Goal: Answer question/provide support: Share knowledge or assist other users

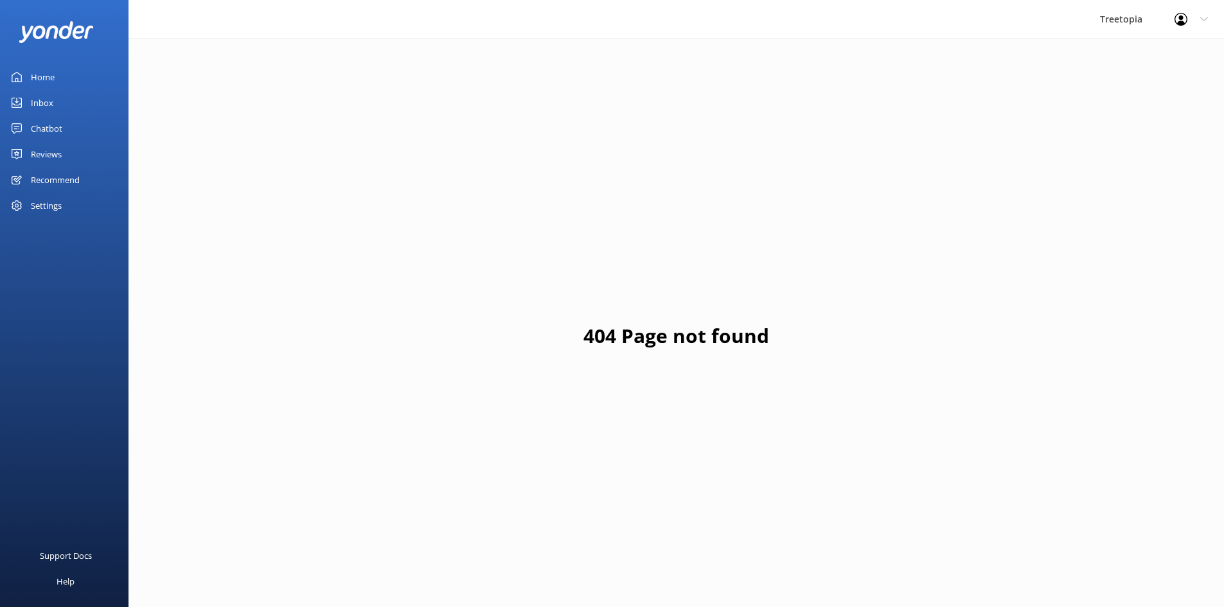
click at [46, 111] on div "Inbox" at bounding box center [42, 103] width 22 height 26
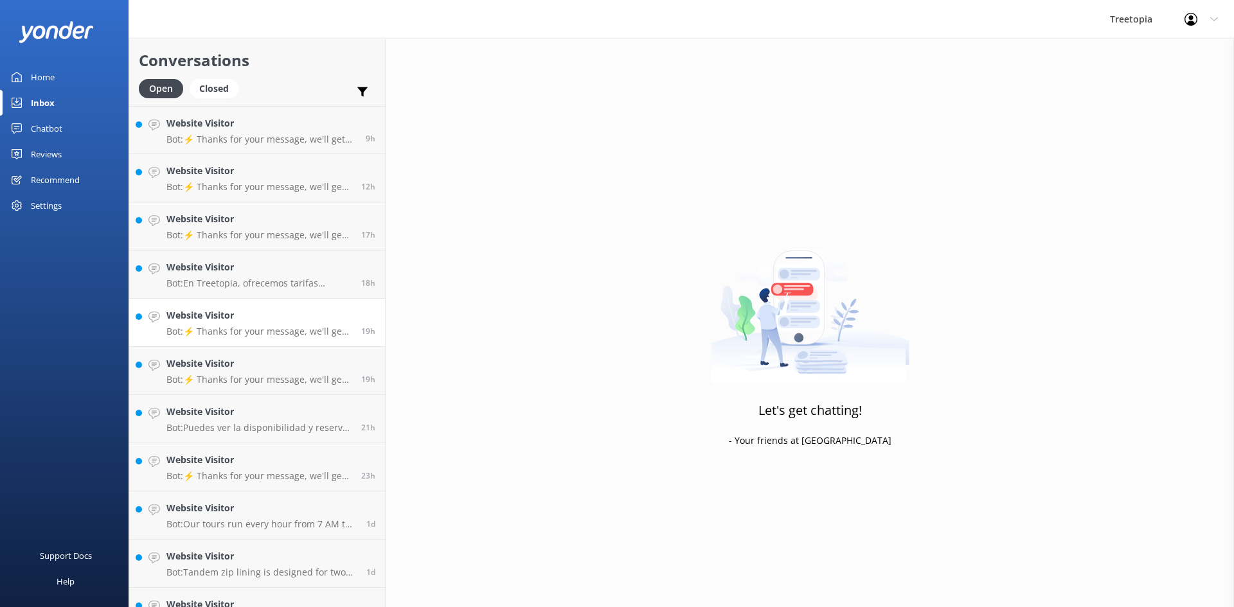
scroll to position [77, 0]
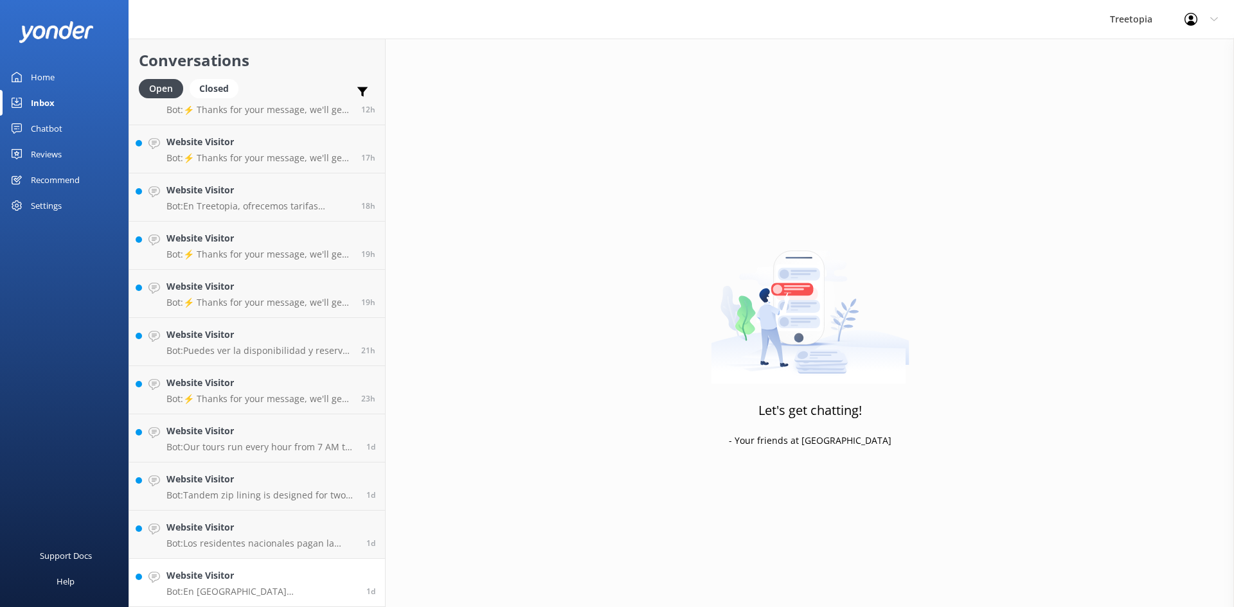
click at [236, 575] on h4 "Website Visitor" at bounding box center [261, 576] width 190 height 14
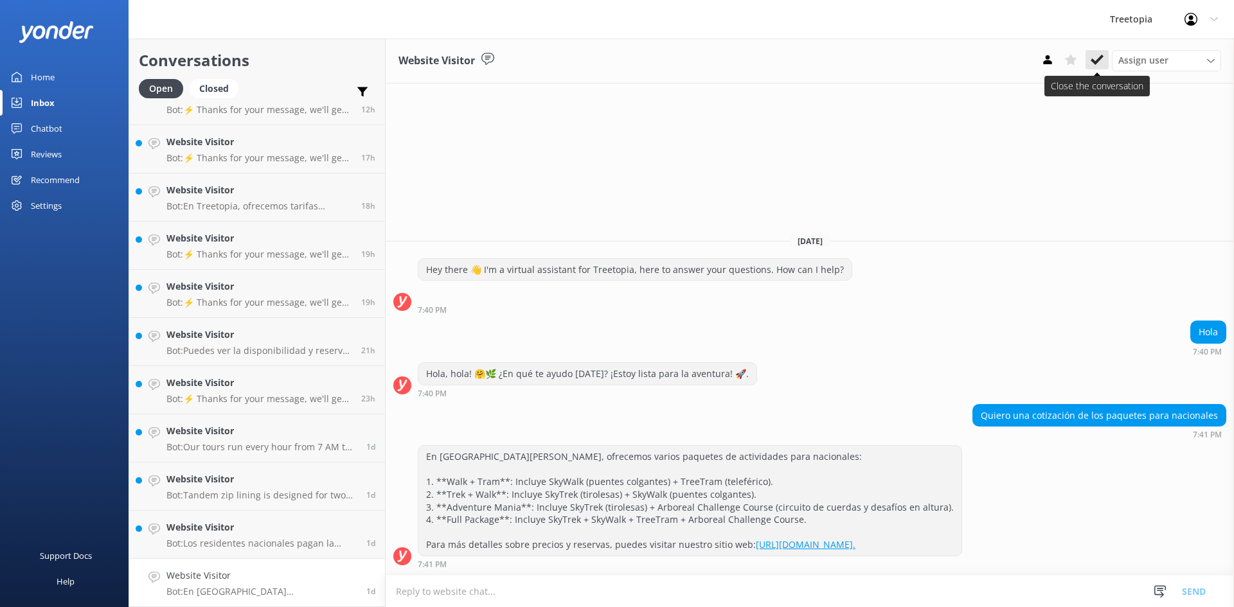
click at [1099, 58] on use at bounding box center [1096, 60] width 13 height 10
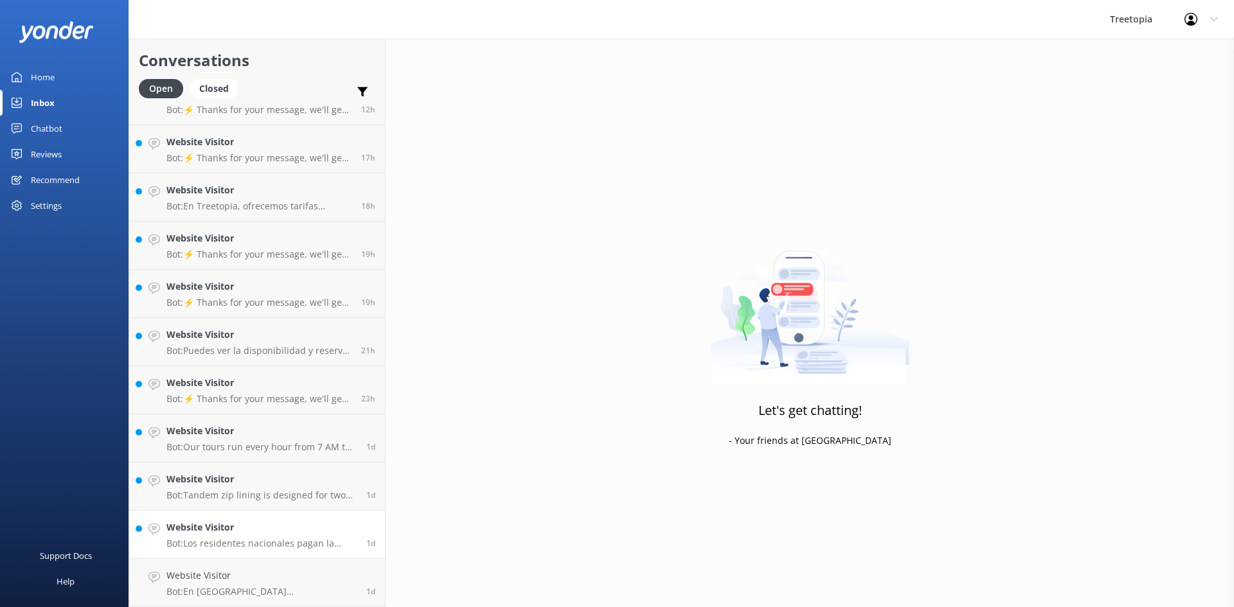
scroll to position [29, 0]
click at [293, 549] on link "Website Visitor Bot: Tandem zip lining is designed for two people, so it cannot…" at bounding box center [257, 535] width 256 height 48
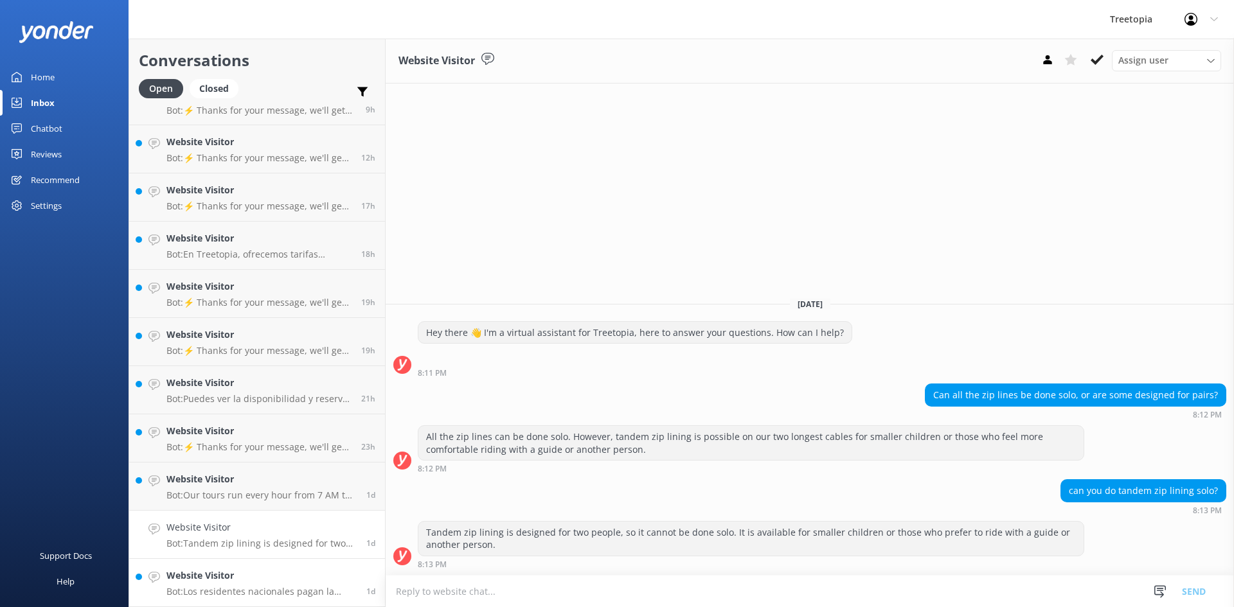
click at [279, 589] on p "Bot: Los residentes nacionales pagan la tarifa de niños." at bounding box center [261, 592] width 190 height 12
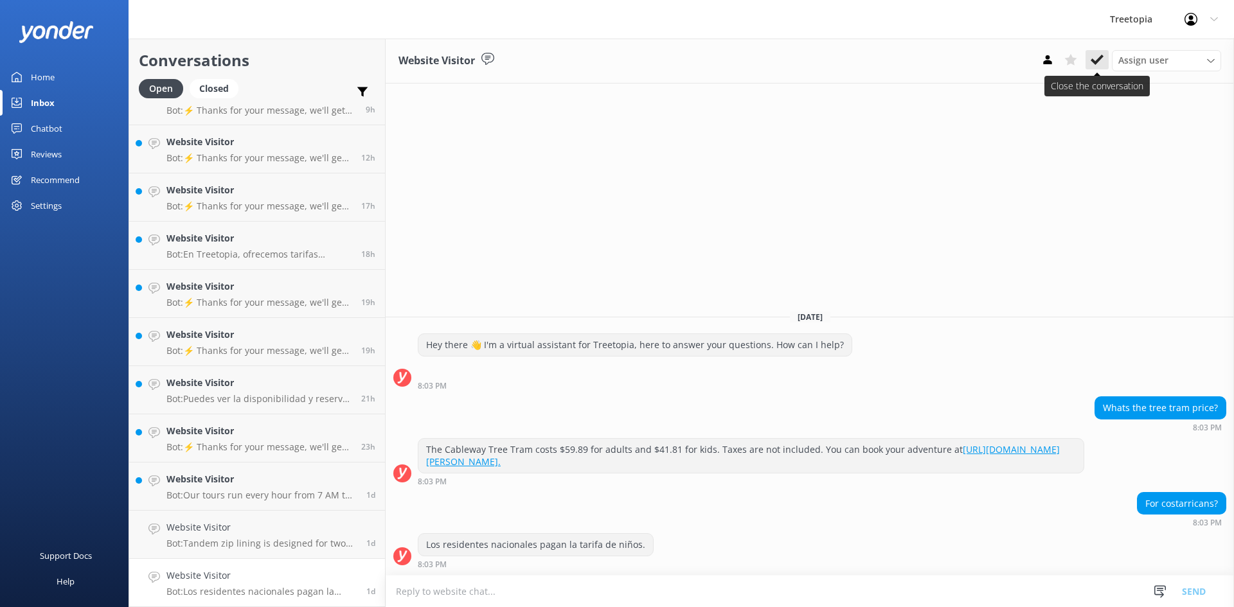
click at [1092, 59] on use at bounding box center [1096, 60] width 13 height 10
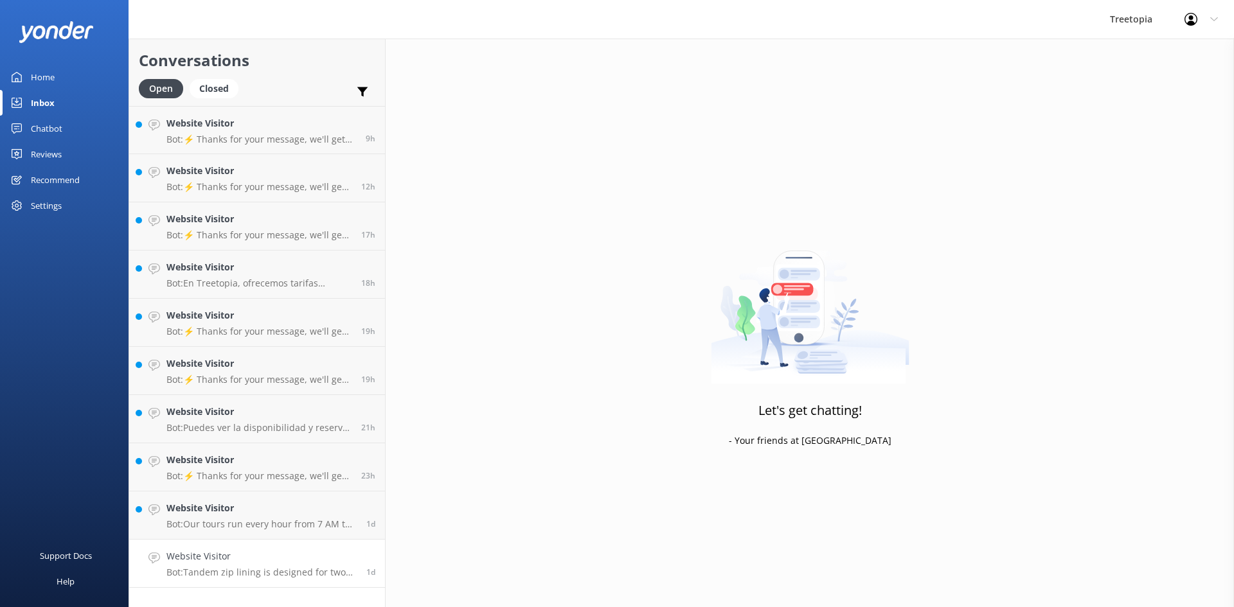
click at [215, 563] on h4 "Website Visitor" at bounding box center [261, 556] width 190 height 14
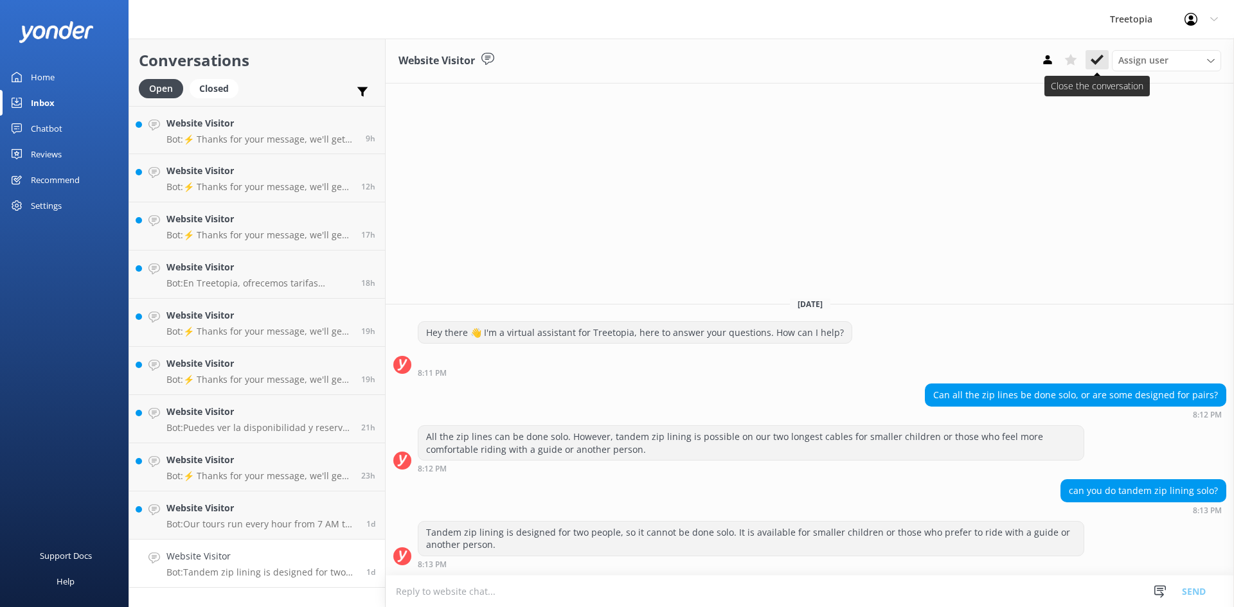
click at [1097, 58] on icon at bounding box center [1096, 59] width 13 height 13
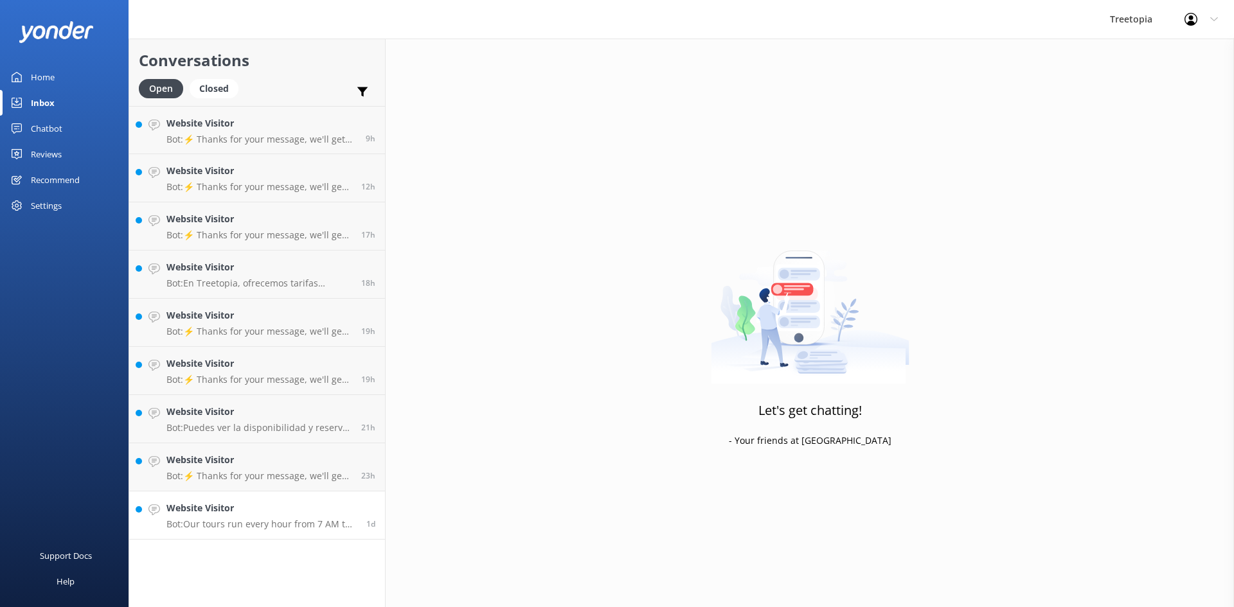
click at [287, 518] on div "Website Visitor Bot: Our tours run every hour from 7 AM to 3 PM. You can check …" at bounding box center [261, 515] width 190 height 28
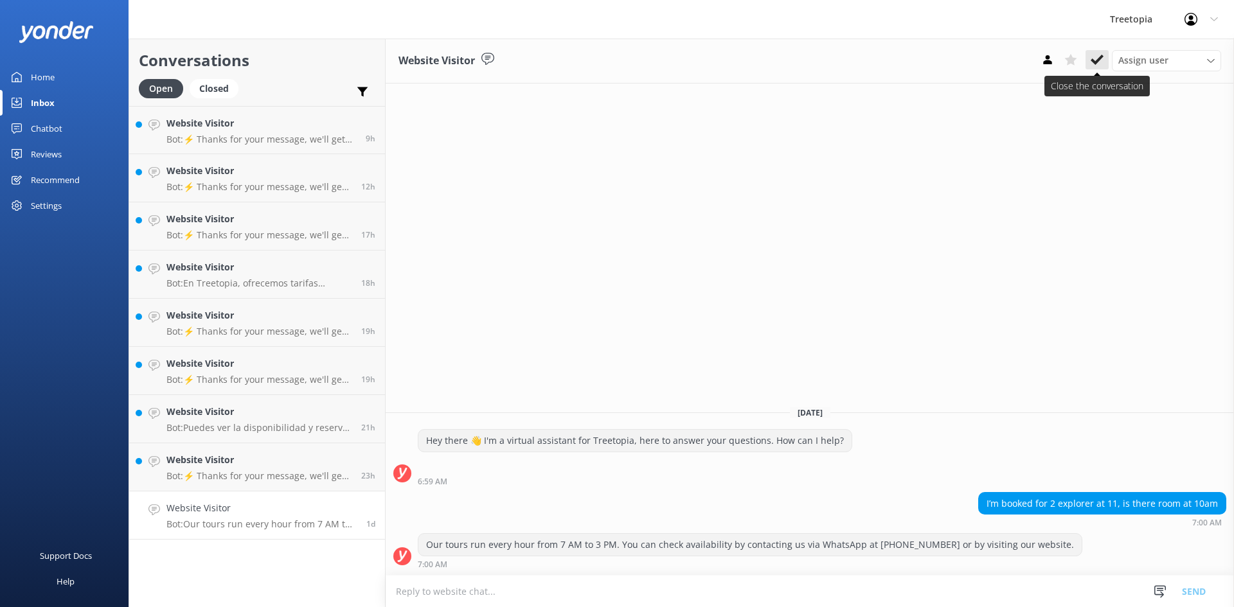
click at [1099, 57] on icon at bounding box center [1096, 59] width 13 height 13
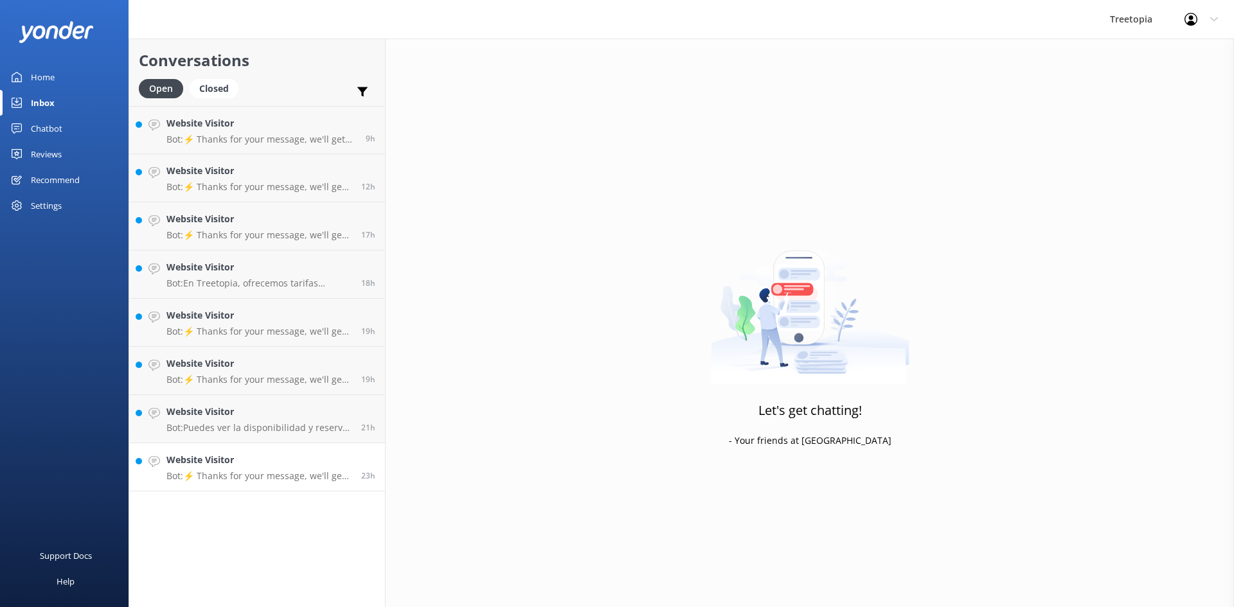
click at [287, 479] on p "Bot: ⚡ Thanks for your message, we'll get back to you as soon as we can. You're…" at bounding box center [258, 476] width 185 height 12
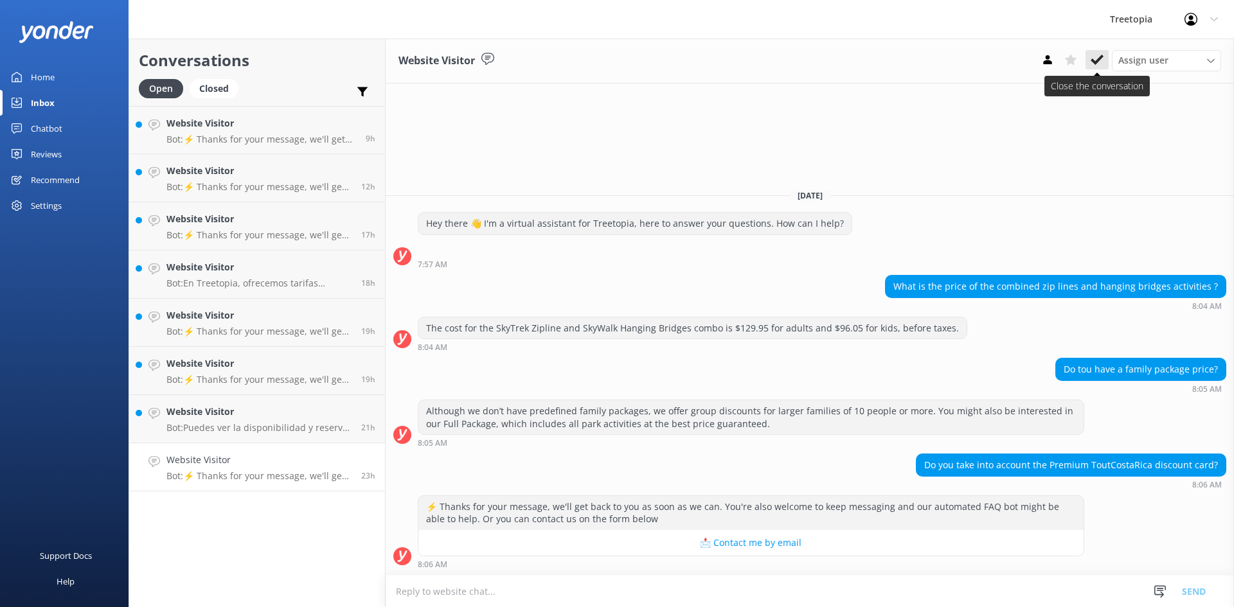
click at [1095, 63] on use at bounding box center [1096, 60] width 13 height 10
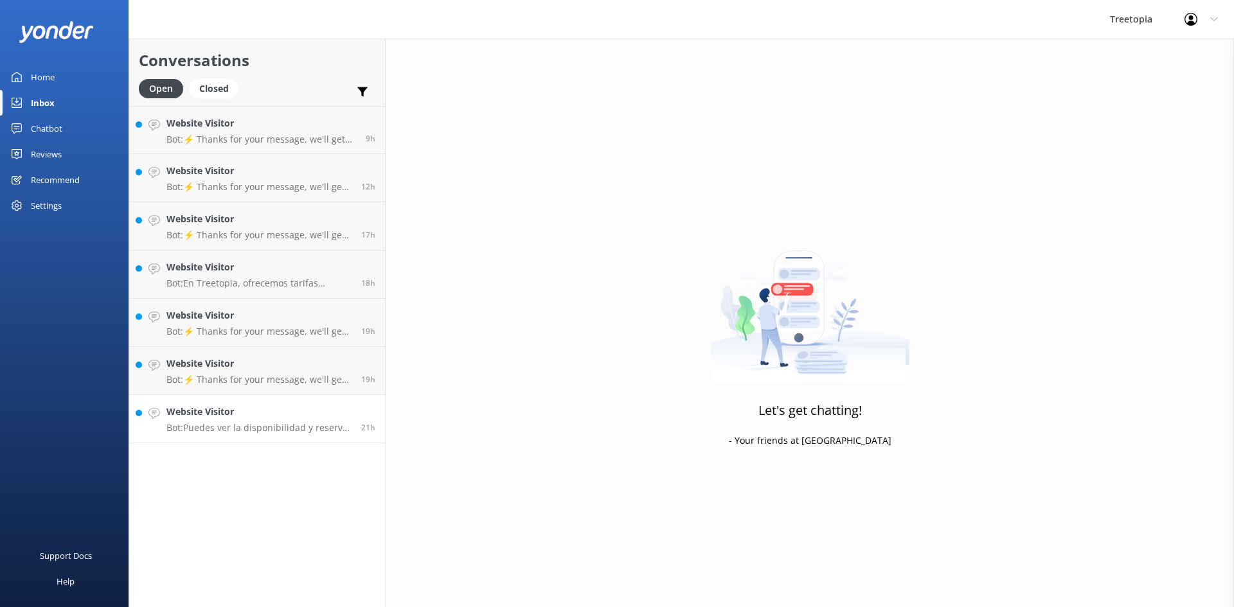
click at [306, 427] on p "Bot: Puedes ver la disponibilidad y reservar tu experiencia en [GEOGRAPHIC_DATA…" at bounding box center [258, 428] width 185 height 12
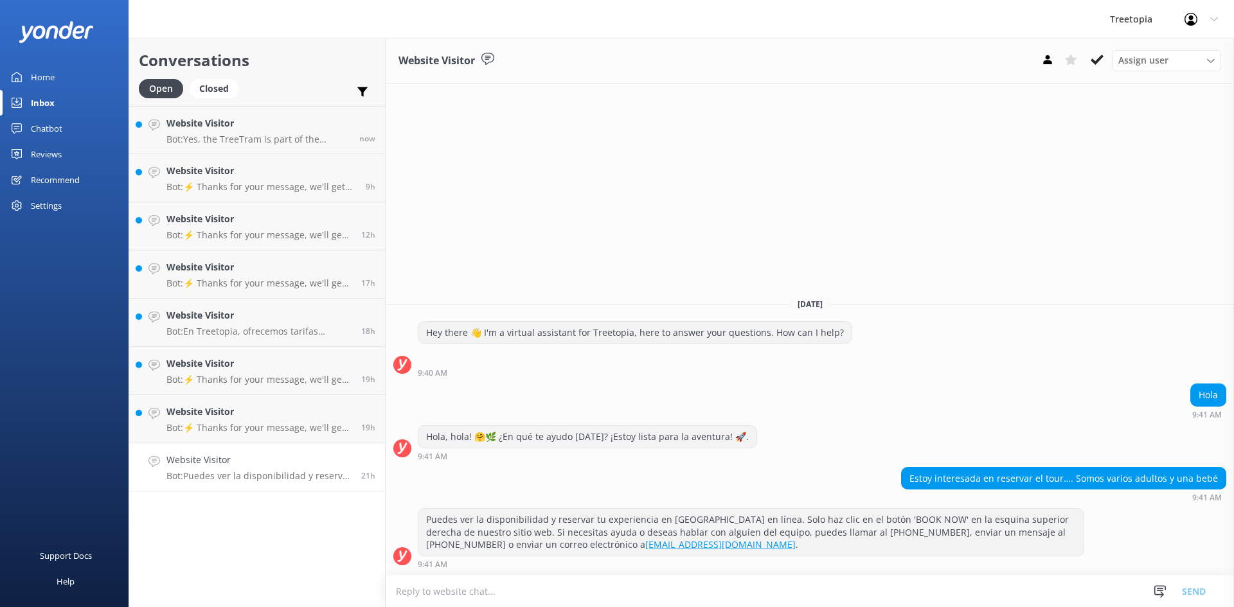
click at [239, 476] on p "Bot: Puedes ver la disponibilidad y reservar tu experiencia en [GEOGRAPHIC_DATA…" at bounding box center [258, 476] width 185 height 12
click at [1090, 63] on button at bounding box center [1096, 59] width 23 height 19
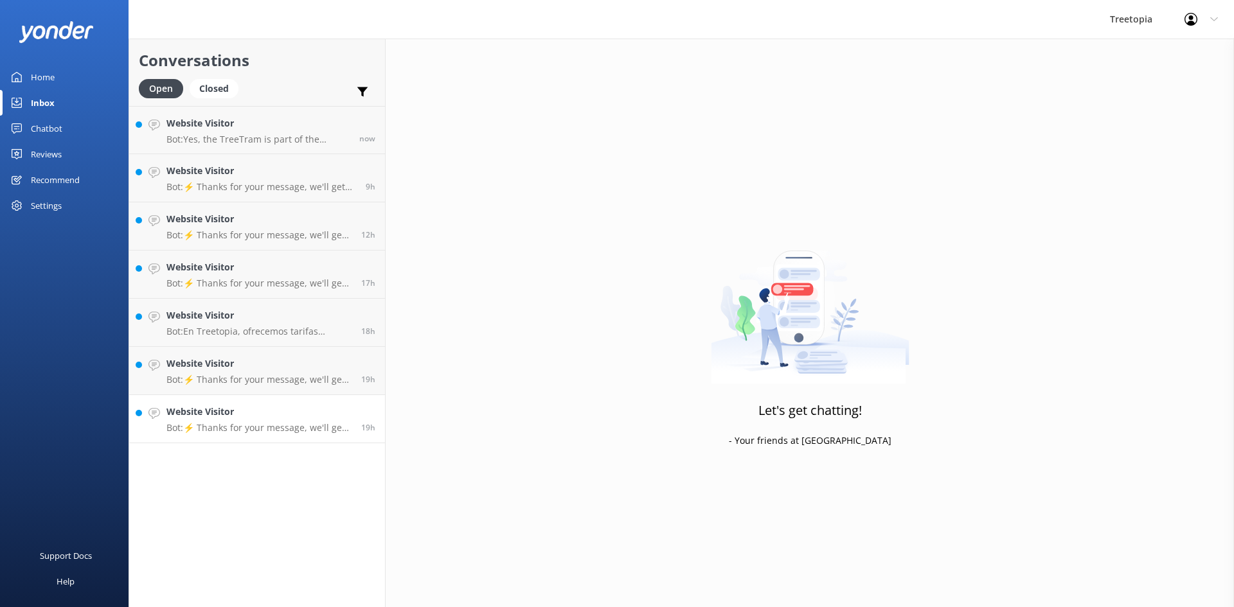
click at [245, 418] on h4 "Website Visitor" at bounding box center [258, 412] width 185 height 14
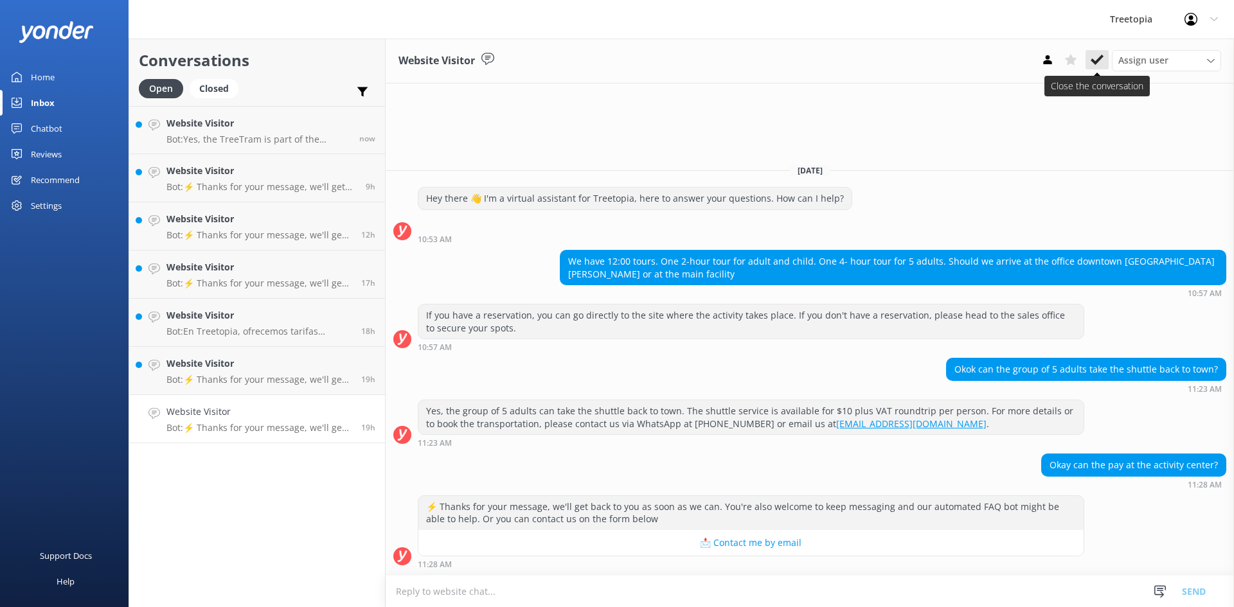
click at [1095, 62] on use at bounding box center [1096, 60] width 13 height 10
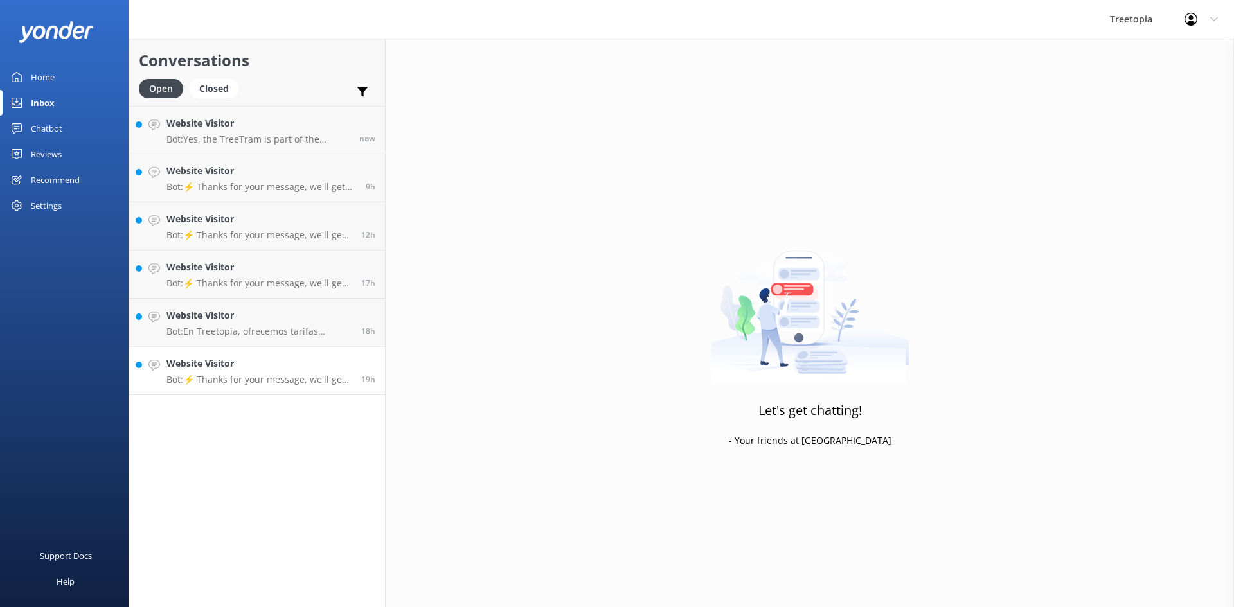
click at [288, 378] on p "Bot: ⚡ Thanks for your message, we'll get back to you as soon as we can. You're…" at bounding box center [258, 380] width 185 height 12
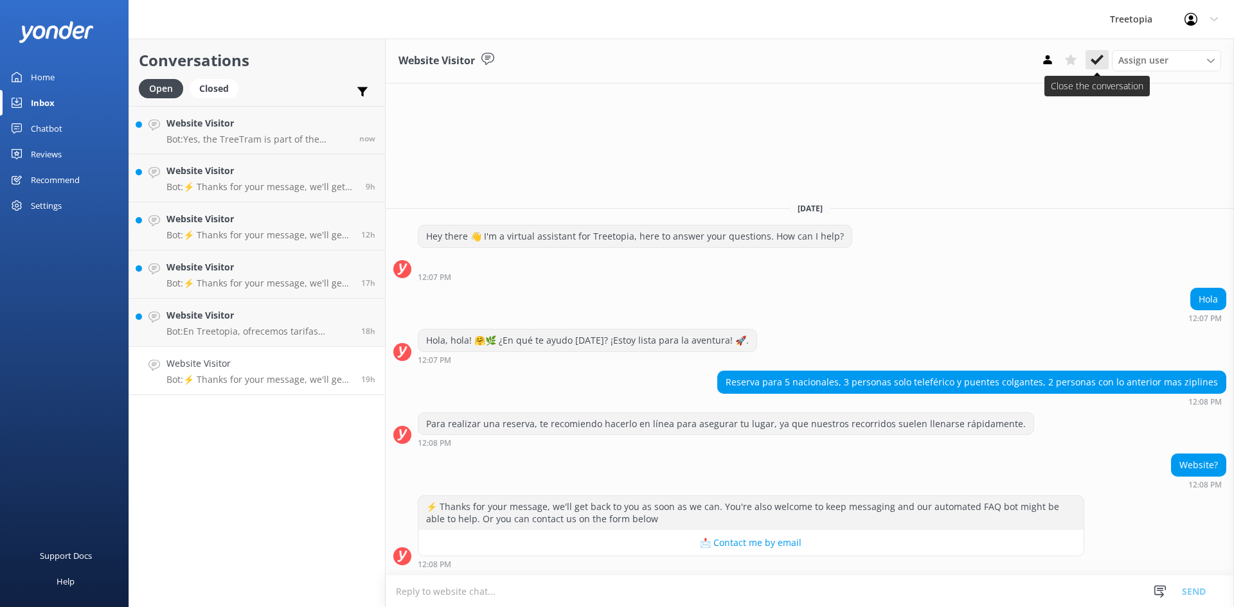
click at [1099, 55] on icon at bounding box center [1096, 59] width 13 height 13
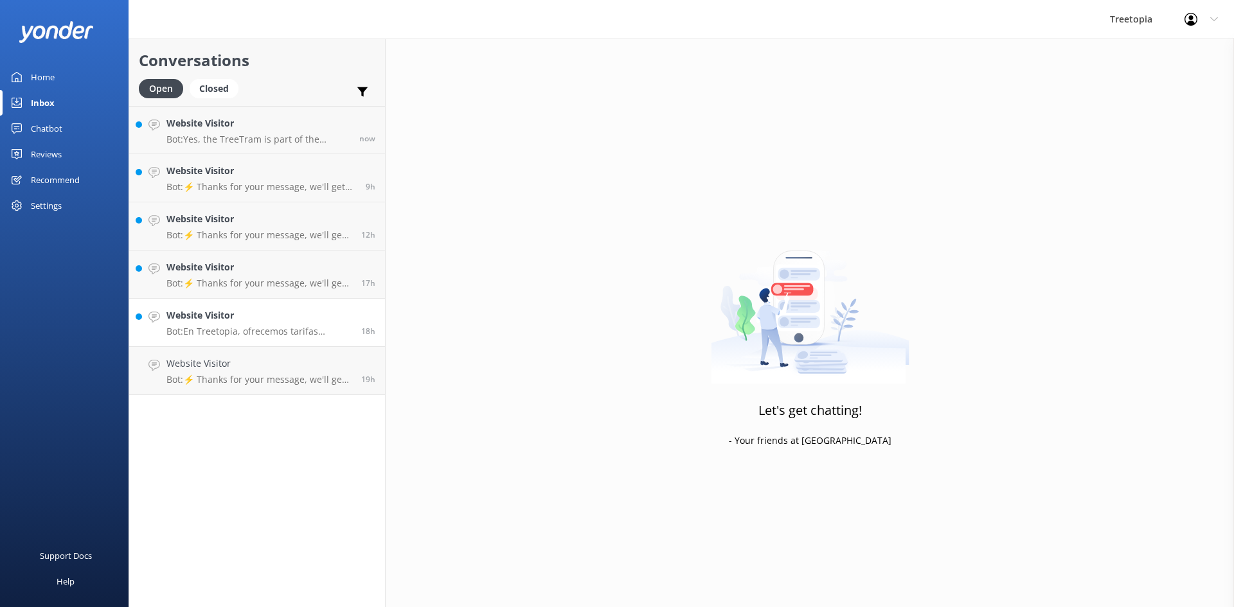
click at [265, 337] on p "Bot: En Treetopia, ofrecemos tarifas especiales para adultos y niños, pero no m…" at bounding box center [258, 332] width 185 height 12
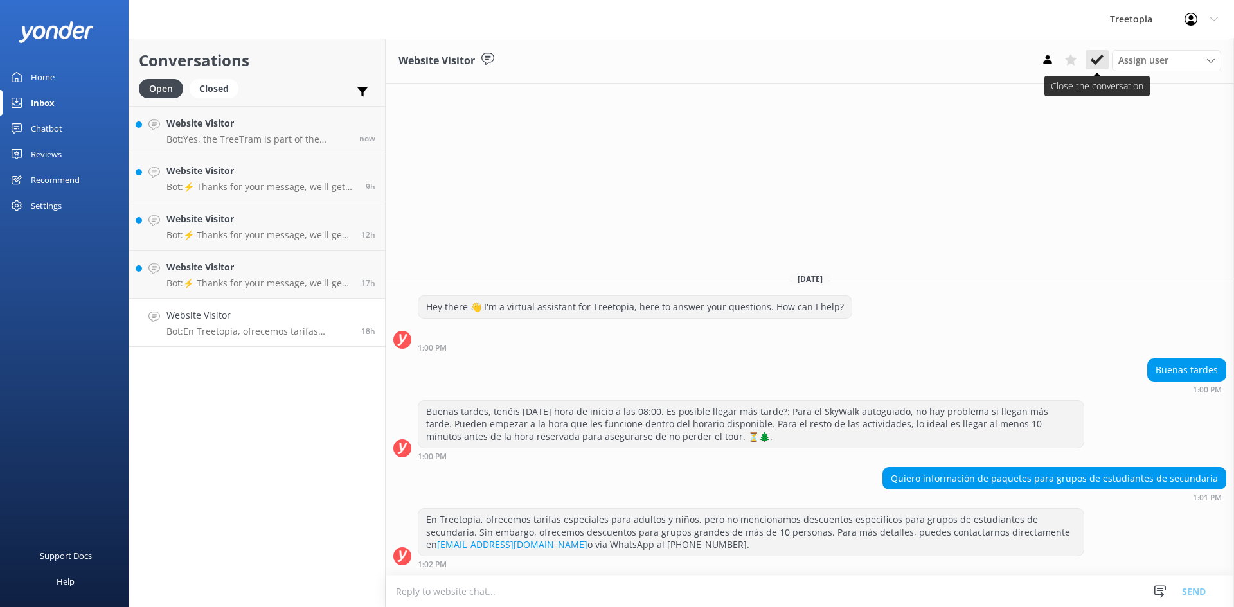
click at [1101, 64] on icon at bounding box center [1096, 59] width 13 height 13
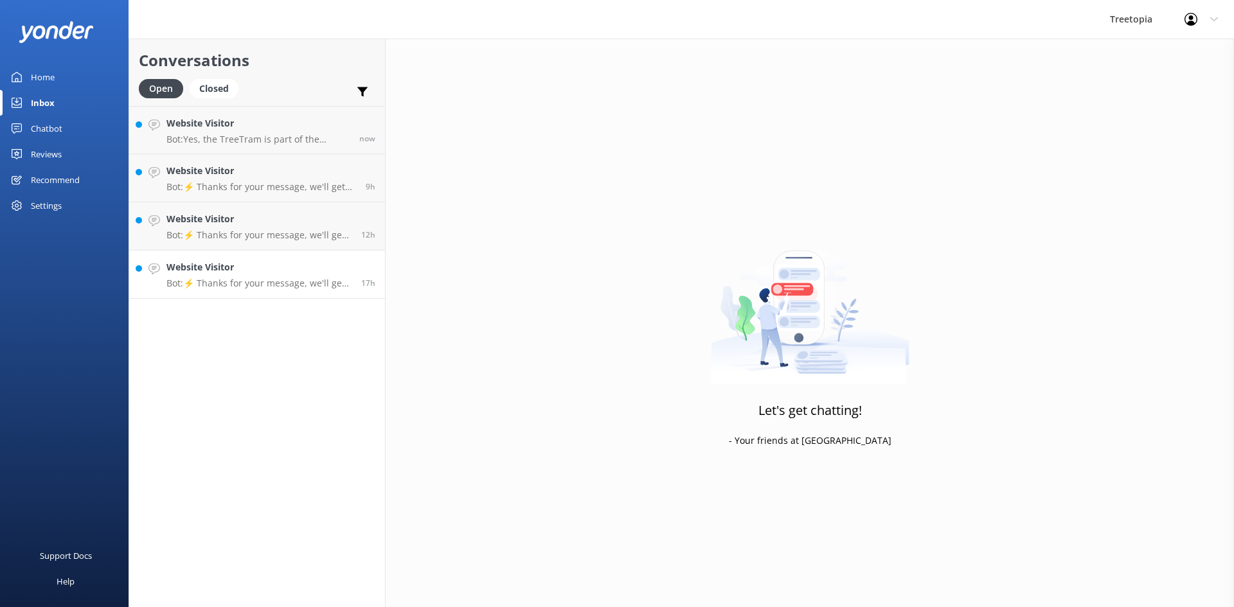
click at [315, 290] on link "Website Visitor Bot: ⚡ Thanks for your message, we'll get back to you as soon a…" at bounding box center [257, 275] width 256 height 48
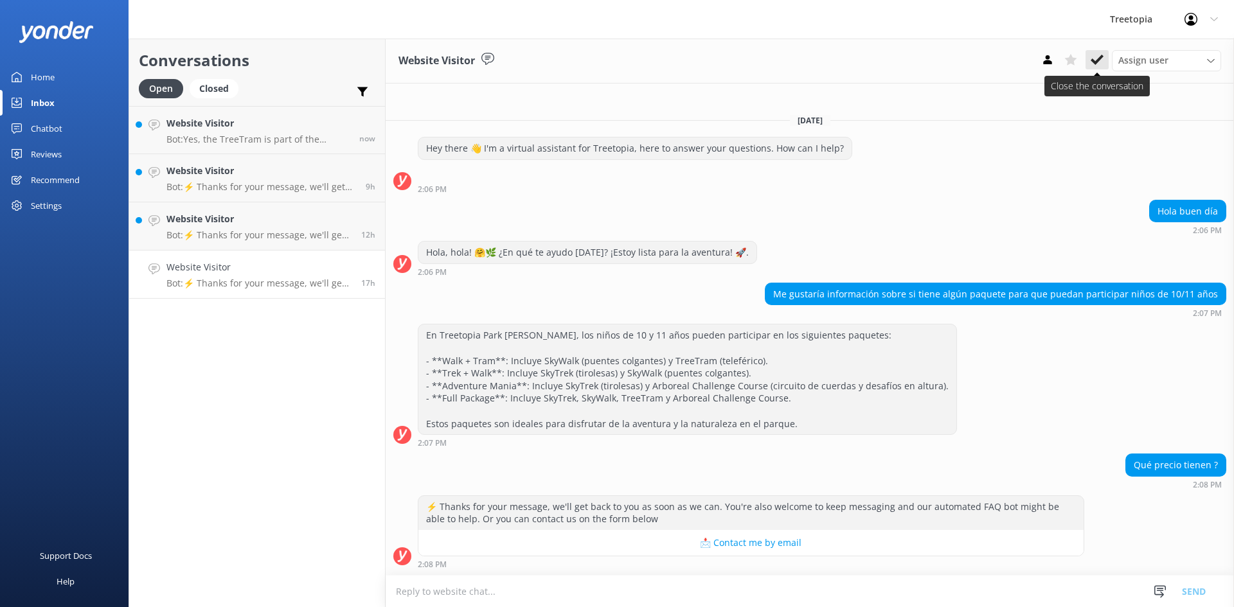
click at [1093, 64] on icon at bounding box center [1096, 59] width 13 height 13
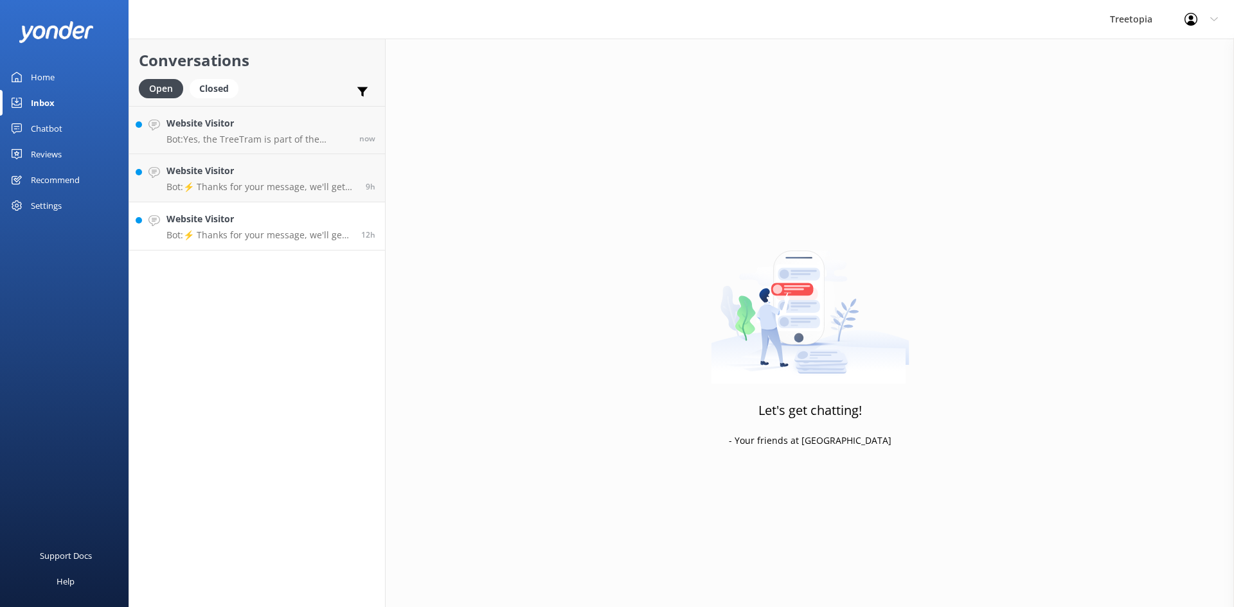
click at [287, 245] on link "Website Visitor Bot: ⚡ Thanks for your message, we'll get back to you as soon a…" at bounding box center [257, 226] width 256 height 48
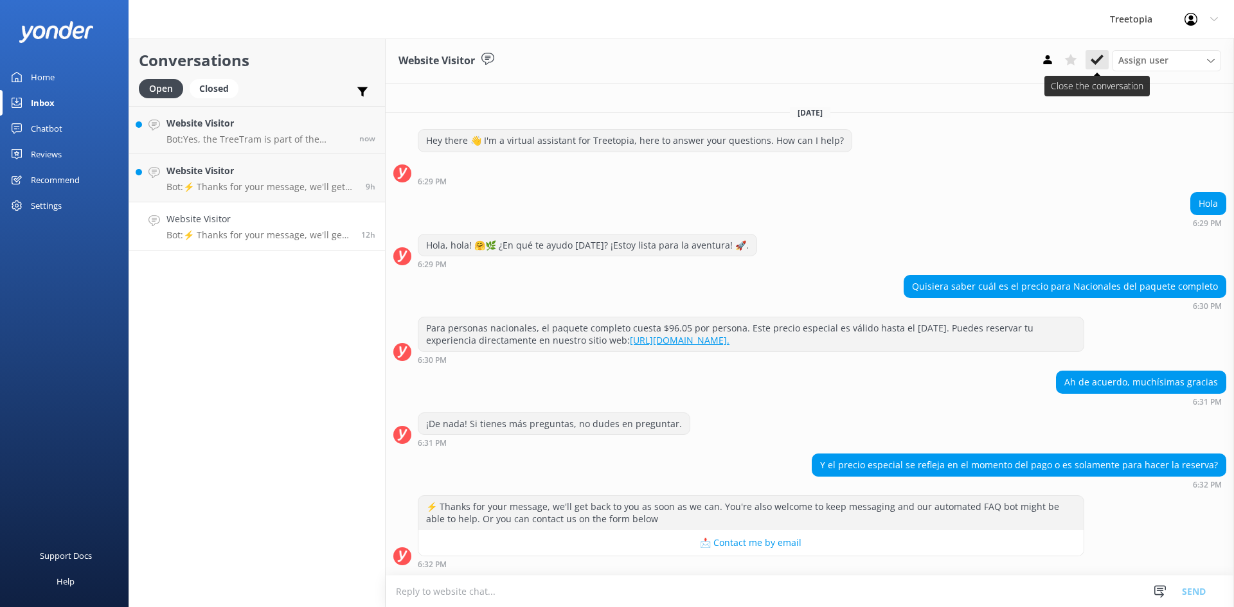
click at [1094, 60] on use at bounding box center [1096, 60] width 13 height 10
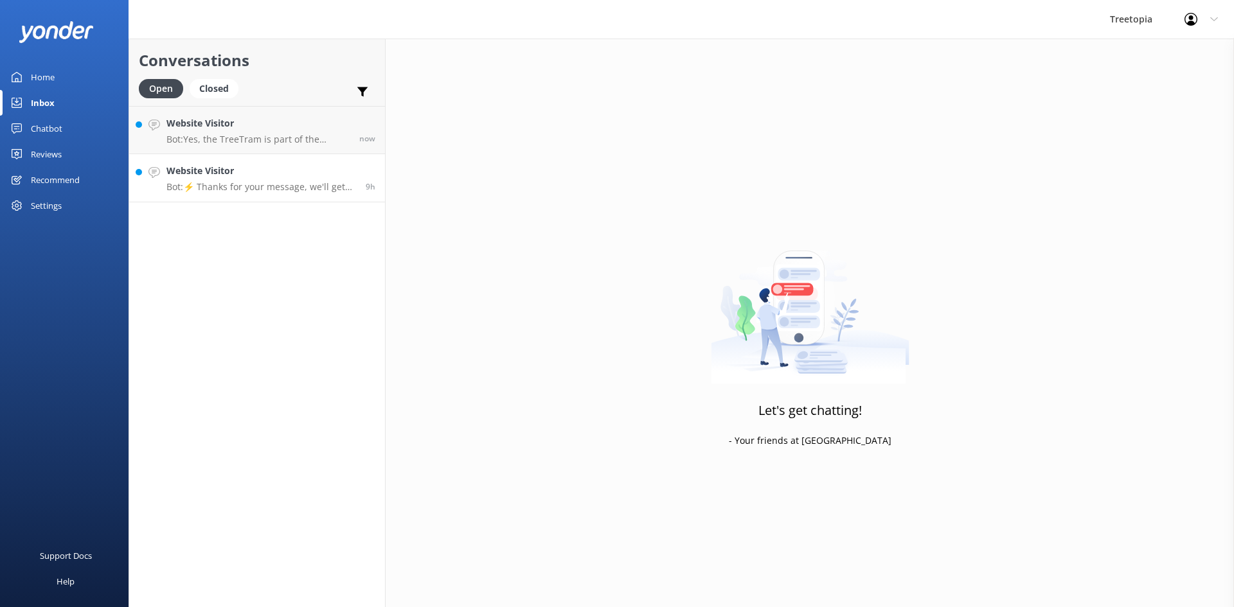
click at [278, 192] on p "Bot: ⚡ Thanks for your message, we'll get back to you as soon as we can. You're…" at bounding box center [261, 187] width 190 height 12
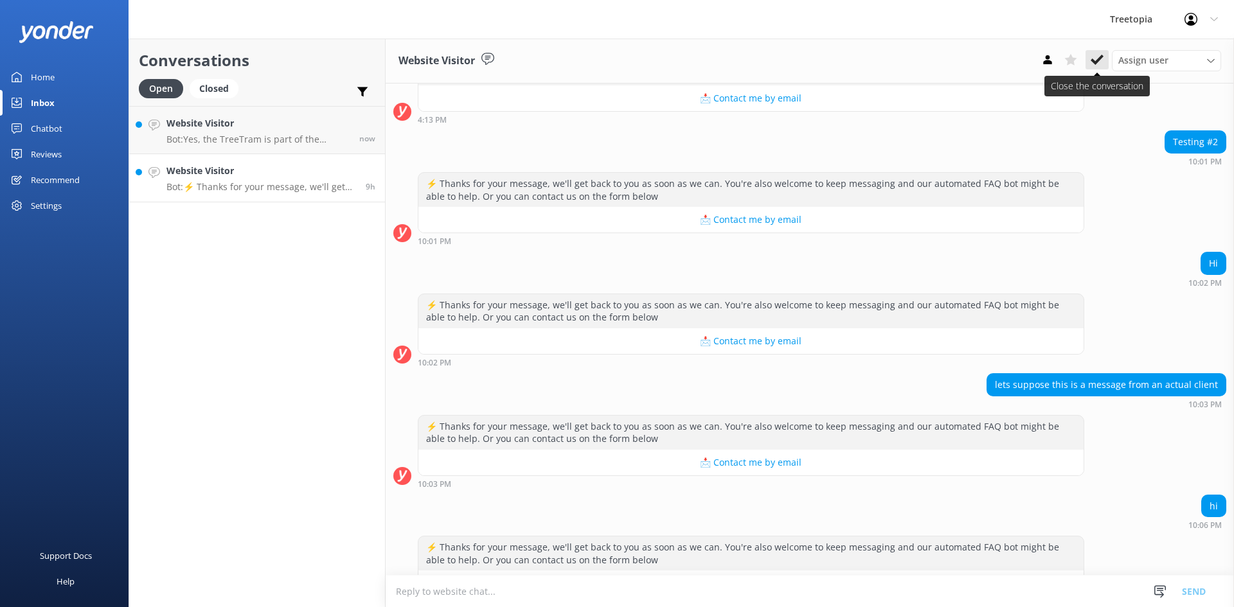
scroll to position [245, 0]
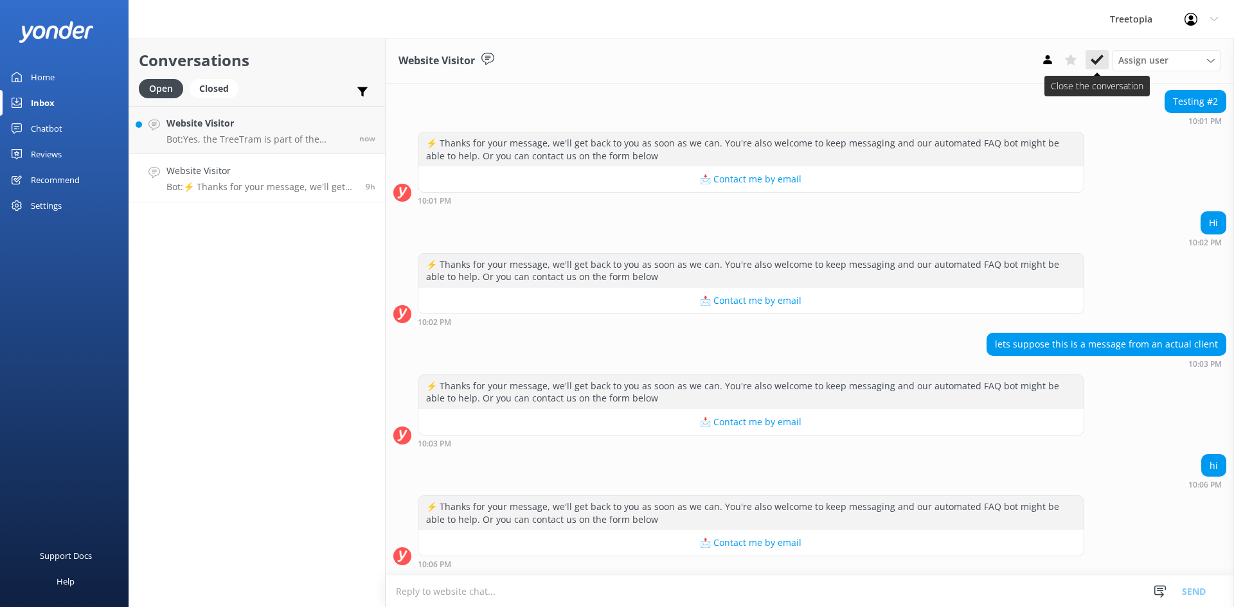
click at [1094, 57] on icon at bounding box center [1096, 59] width 13 height 13
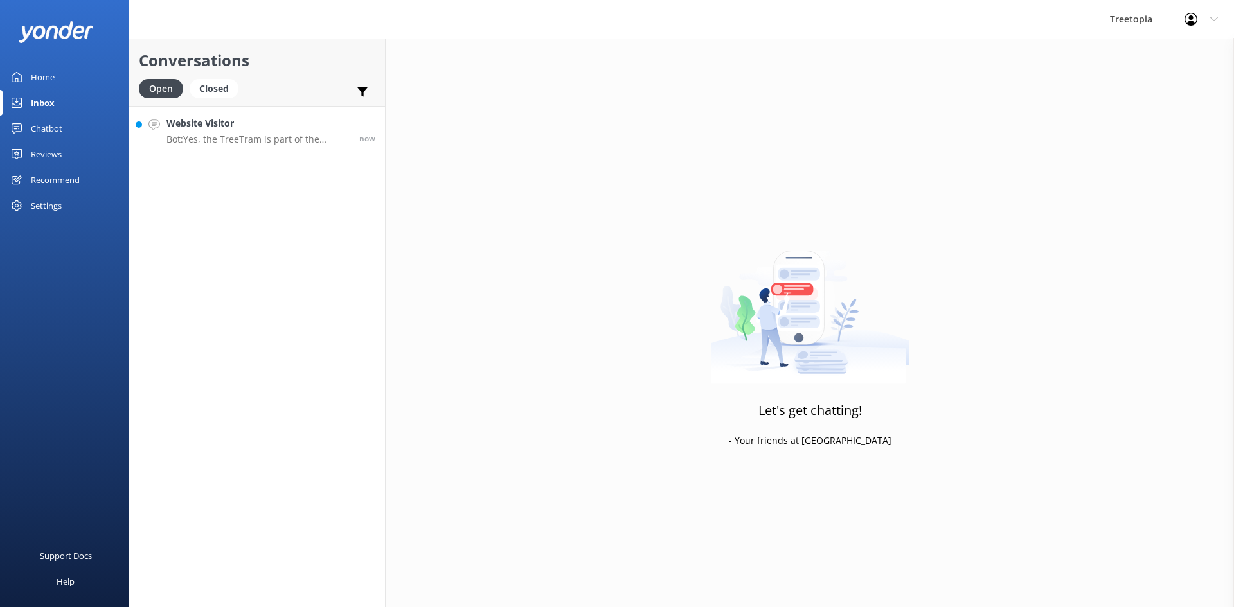
click at [258, 144] on p "Bot: Yes, the TreeTram is part of the zipline trip. The tour begins with a rela…" at bounding box center [257, 140] width 183 height 12
